Goal: Obtain resource: Download file/media

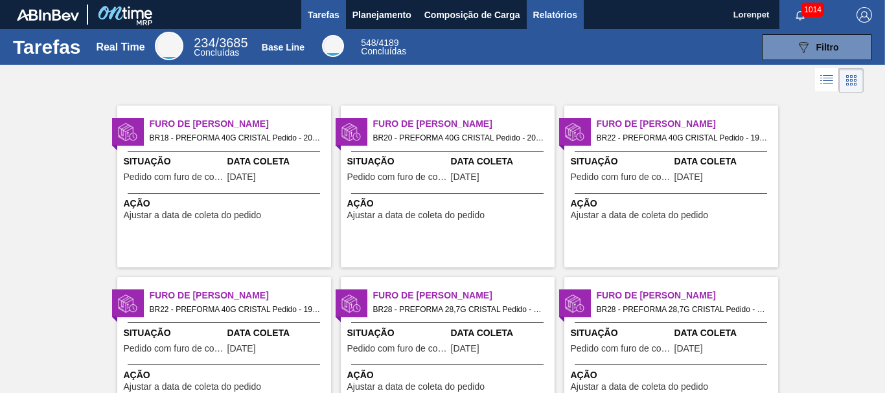
click at [561, 20] on span "Relatórios" at bounding box center [555, 15] width 44 height 16
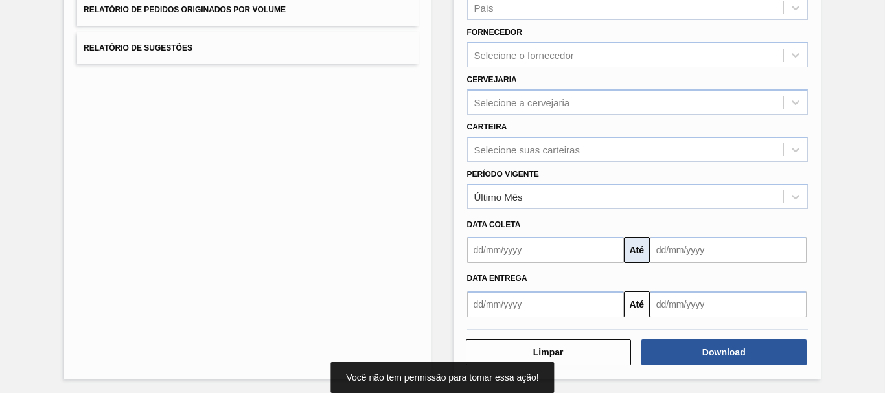
scroll to position [207, 0]
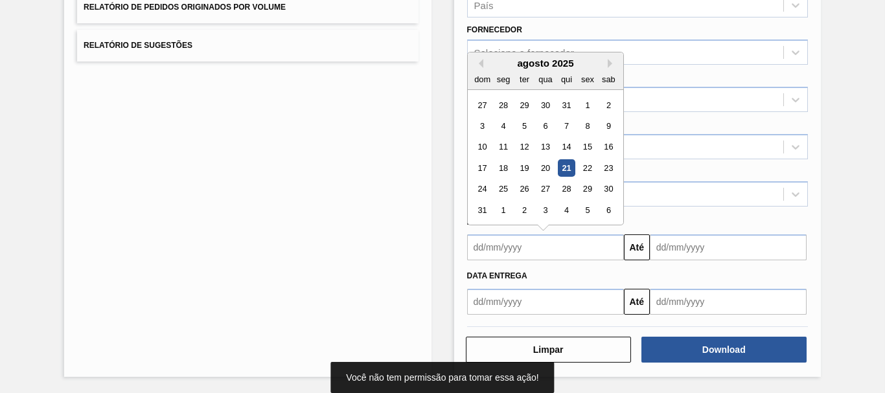
click at [550, 251] on input "text" at bounding box center [545, 248] width 157 height 26
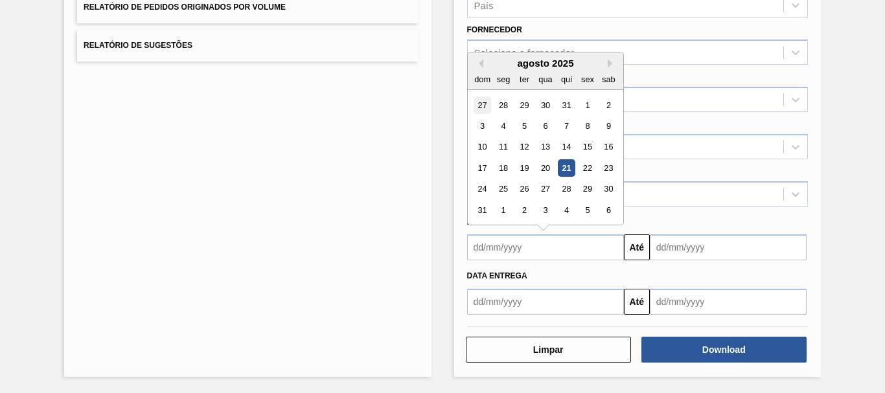
click at [479, 110] on div "27" at bounding box center [482, 105] width 17 height 17
type input "[DATE]"
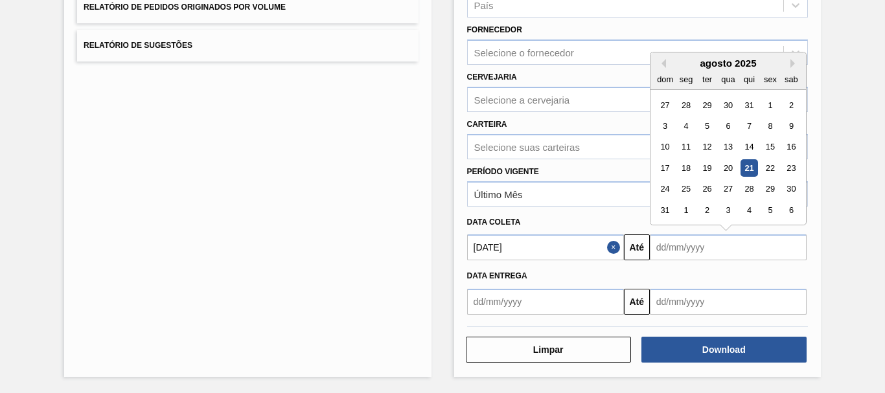
click at [670, 241] on input "text" at bounding box center [728, 248] width 157 height 26
click at [785, 207] on div "6" at bounding box center [791, 210] width 17 height 17
type input "[DATE]"
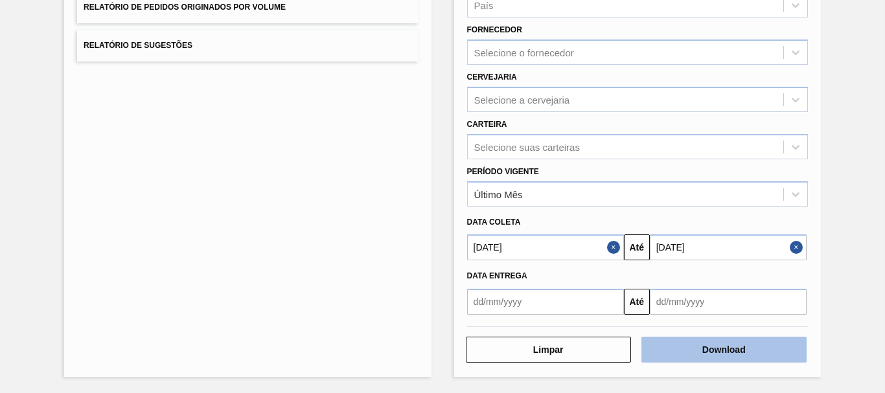
click at [734, 345] on button "Download" at bounding box center [724, 350] width 165 height 26
